Goal: Find specific page/section: Find specific page/section

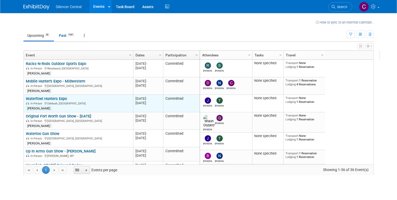
click at [49, 97] on link "Waterfowl Hunters Expo" at bounding box center [46, 98] width 41 height 5
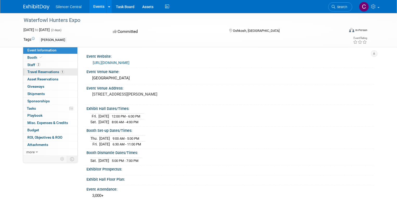
click at [36, 71] on span "Travel Reservations 1" at bounding box center [45, 72] width 37 height 4
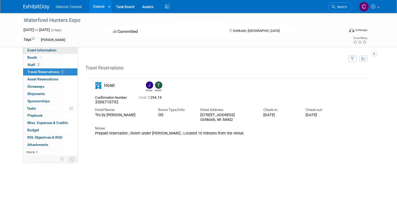
click at [35, 50] on span "Event Information" at bounding box center [41, 50] width 29 height 4
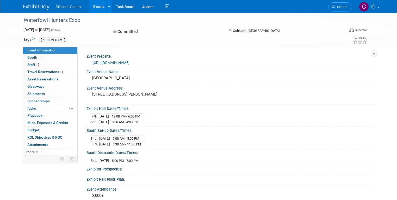
click at [96, 6] on link "Events" at bounding box center [98, 6] width 19 height 13
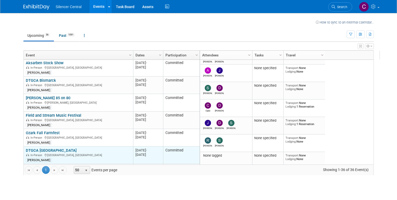
scroll to position [250, 0]
